Goal: Task Accomplishment & Management: Manage account settings

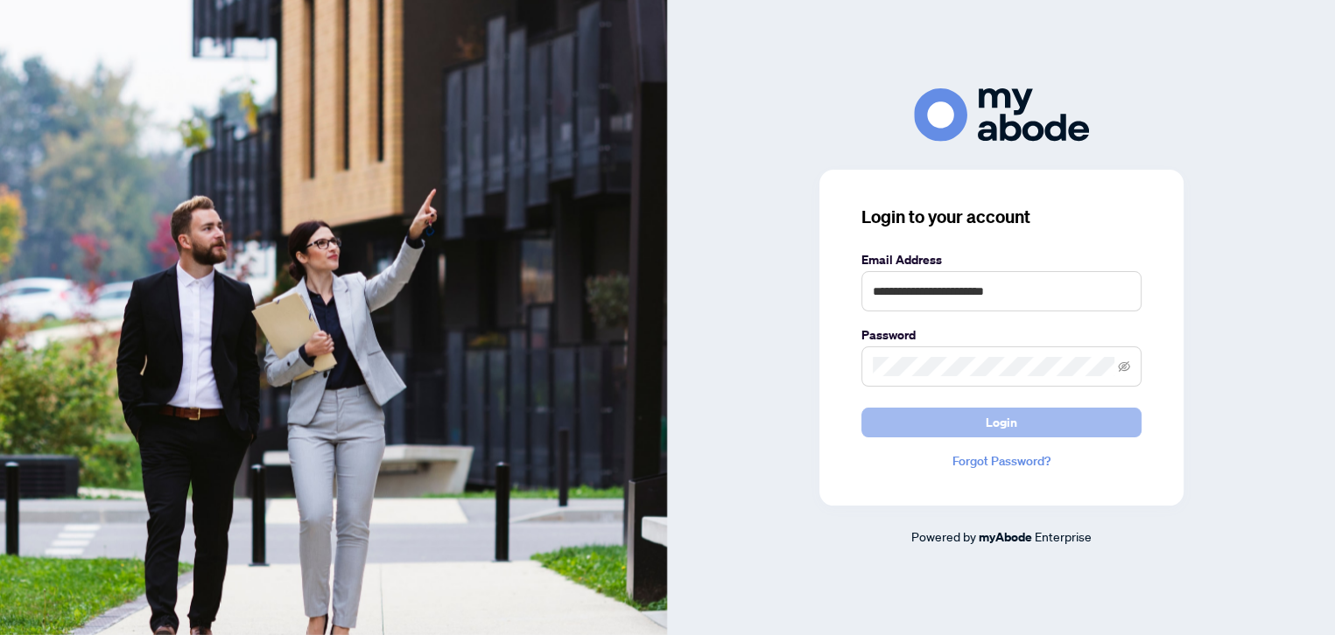
click at [1031, 437] on button "Login" at bounding box center [1001, 423] width 280 height 30
click at [1125, 366] on icon "eye-invisible" at bounding box center [1124, 366] width 12 height 11
click at [1017, 429] on button "Login" at bounding box center [1001, 423] width 280 height 30
click at [1018, 467] on link "Forgot Password?" at bounding box center [1001, 461] width 280 height 19
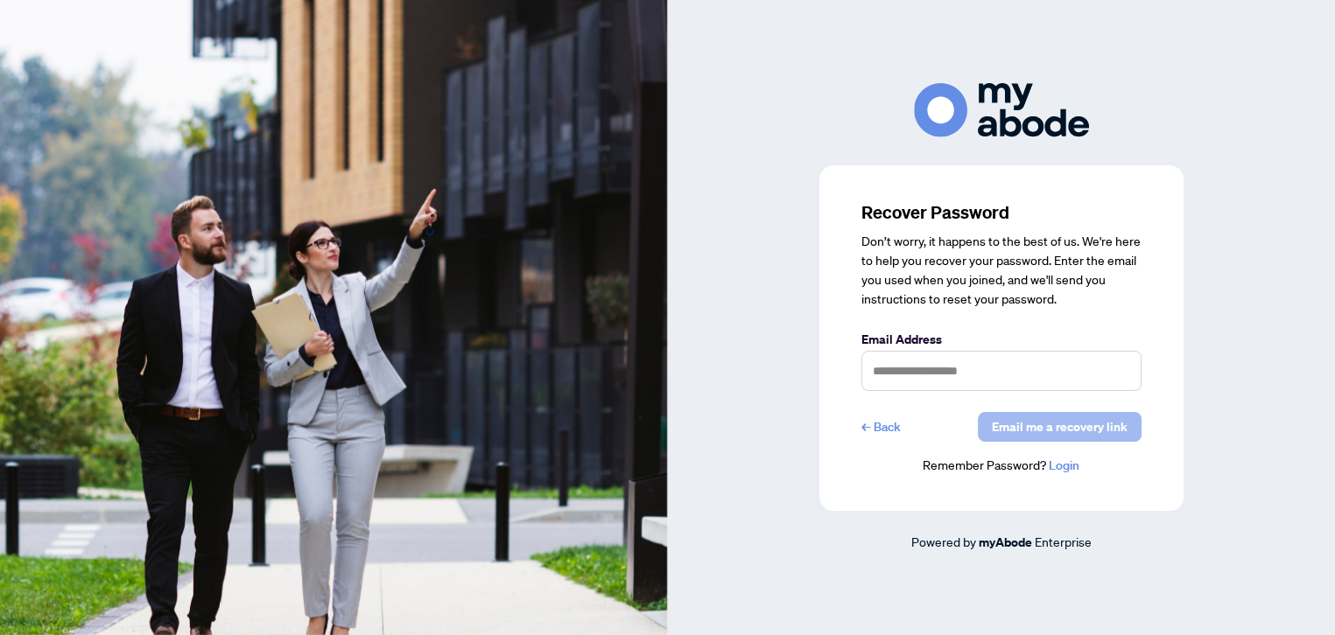
click at [1045, 434] on span "Email me a recovery link" at bounding box center [1060, 427] width 136 height 28
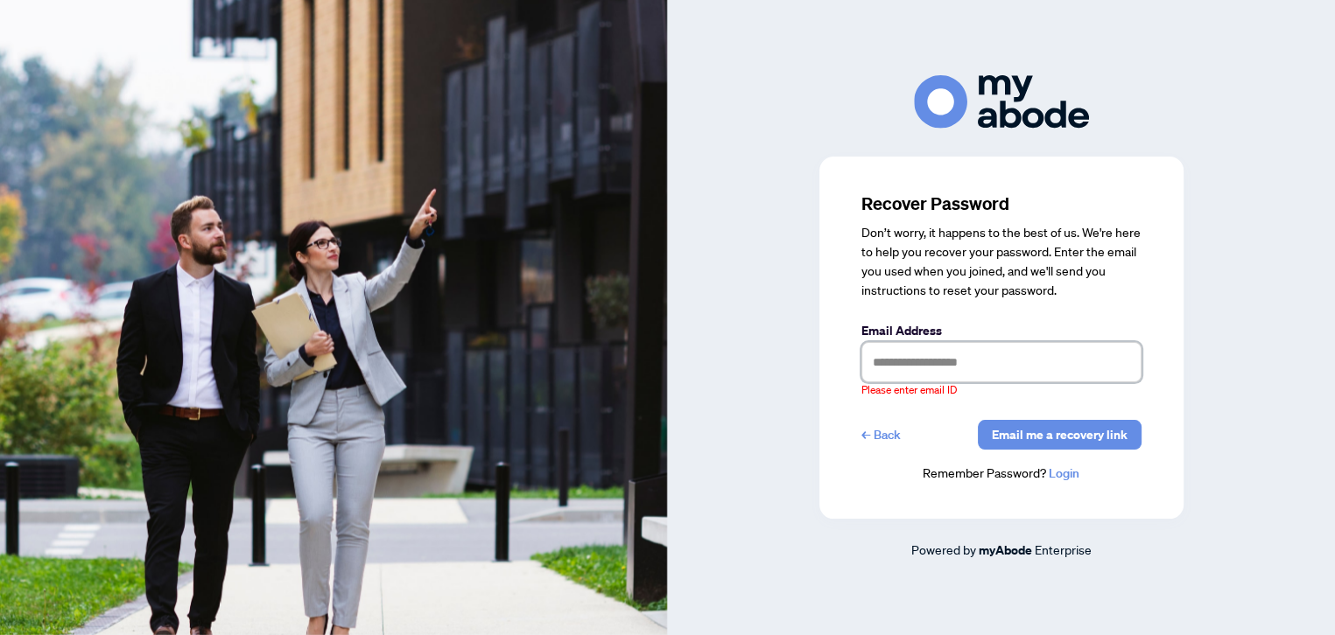
click at [966, 362] on input "text" at bounding box center [1001, 362] width 280 height 40
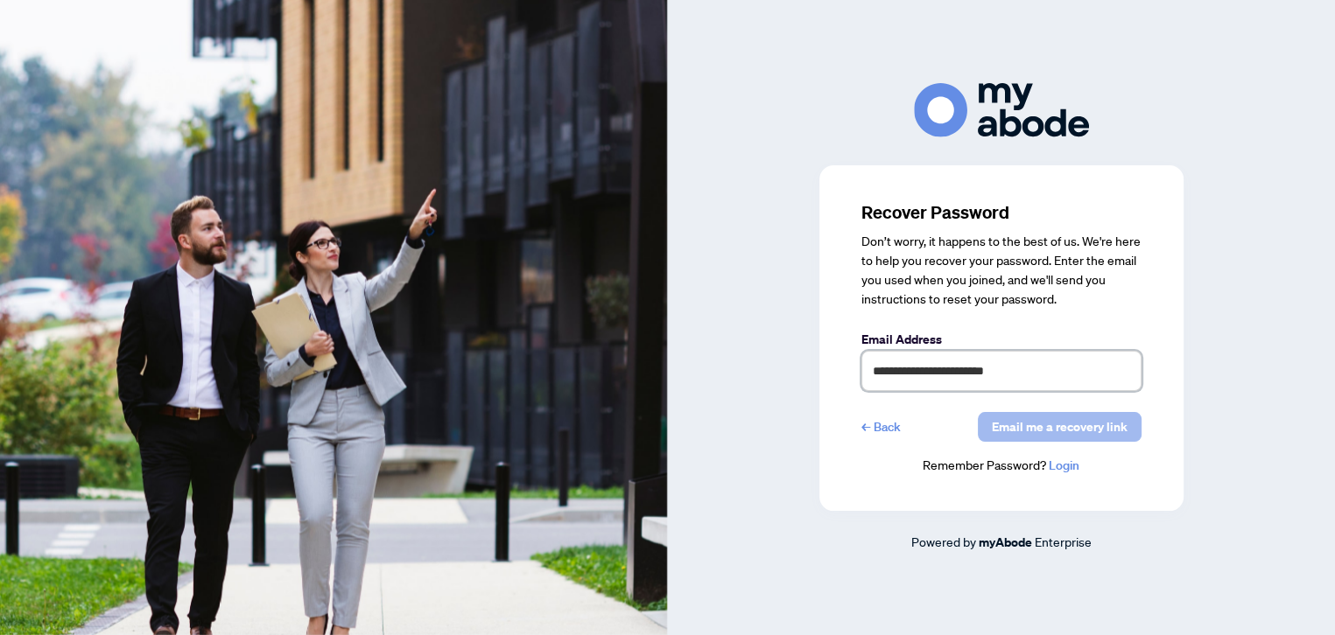
type input "**********"
click at [1000, 436] on span "Email me a recovery link" at bounding box center [1060, 427] width 136 height 28
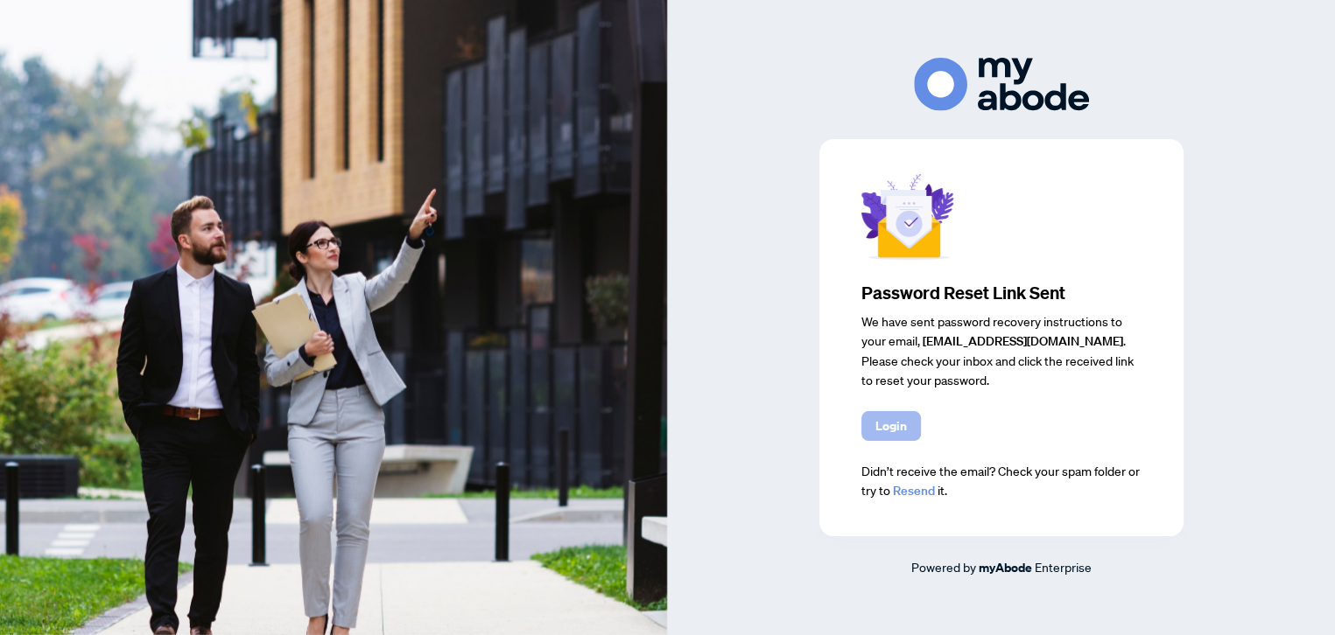
click at [879, 425] on span "Login" at bounding box center [891, 426] width 32 height 28
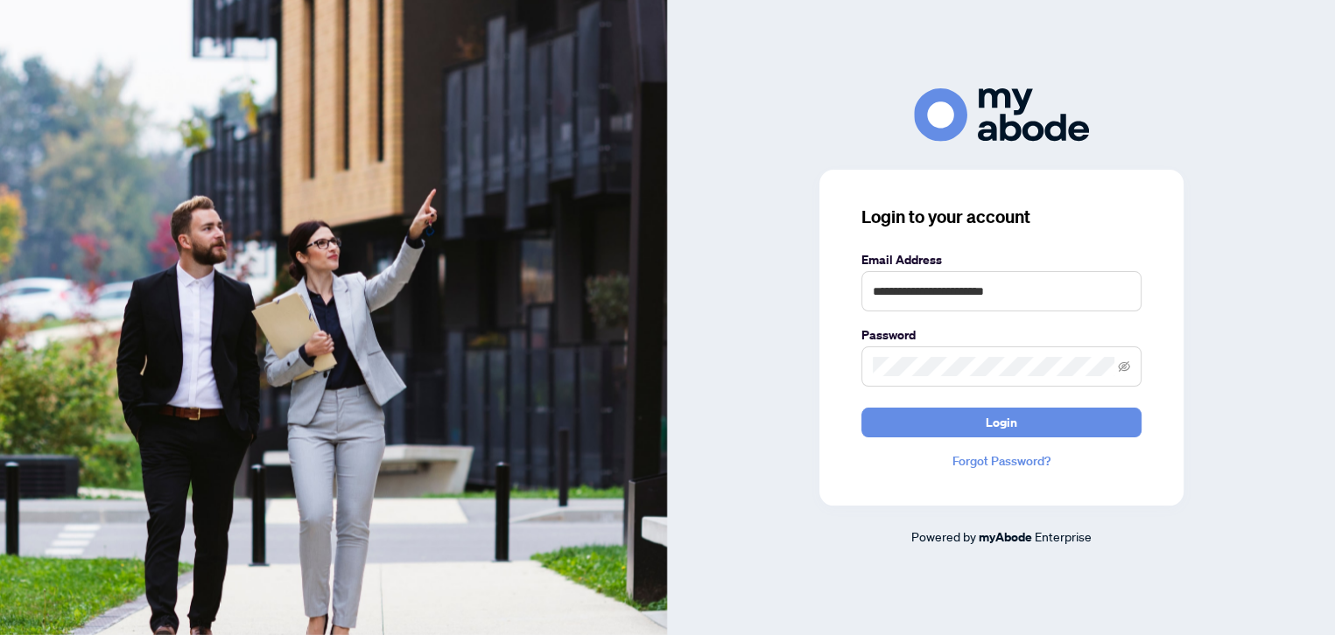
click at [976, 464] on link "Forgot Password?" at bounding box center [1001, 461] width 280 height 19
